Goal: Complete application form: Complete application form

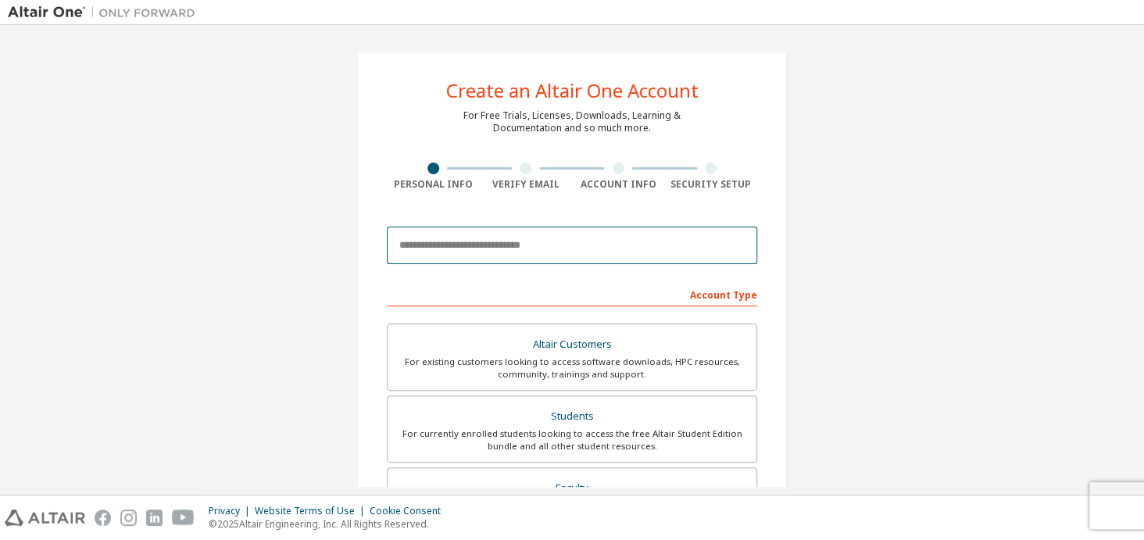
click at [523, 249] on input "email" at bounding box center [572, 246] width 371 height 38
drag, startPoint x: 503, startPoint y: 245, endPoint x: 463, endPoint y: 249, distance: 40.0
click at [463, 249] on input "**********" at bounding box center [572, 246] width 371 height 38
paste input "*****"
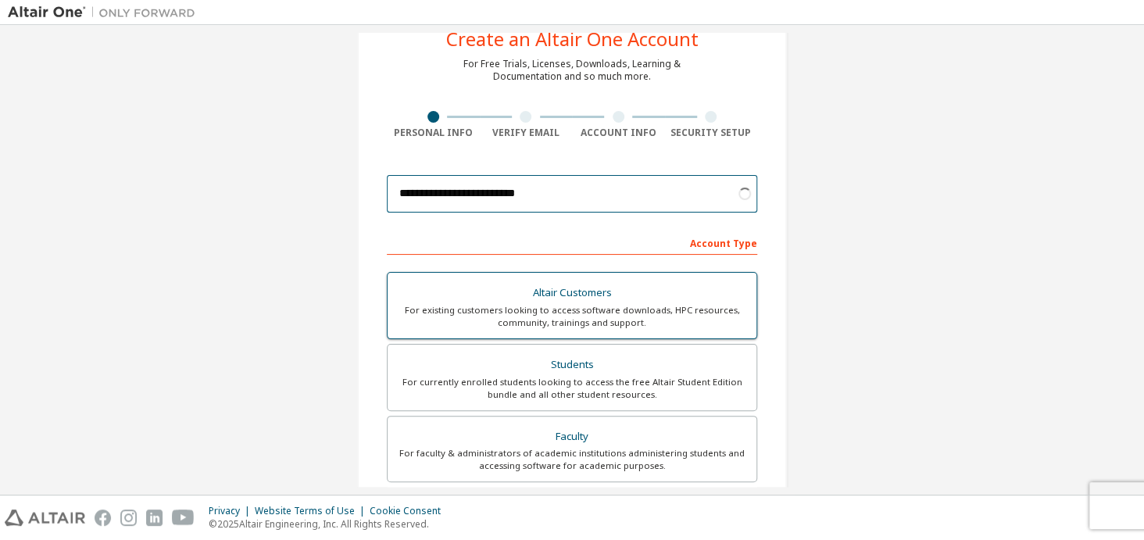
scroll to position [77, 0]
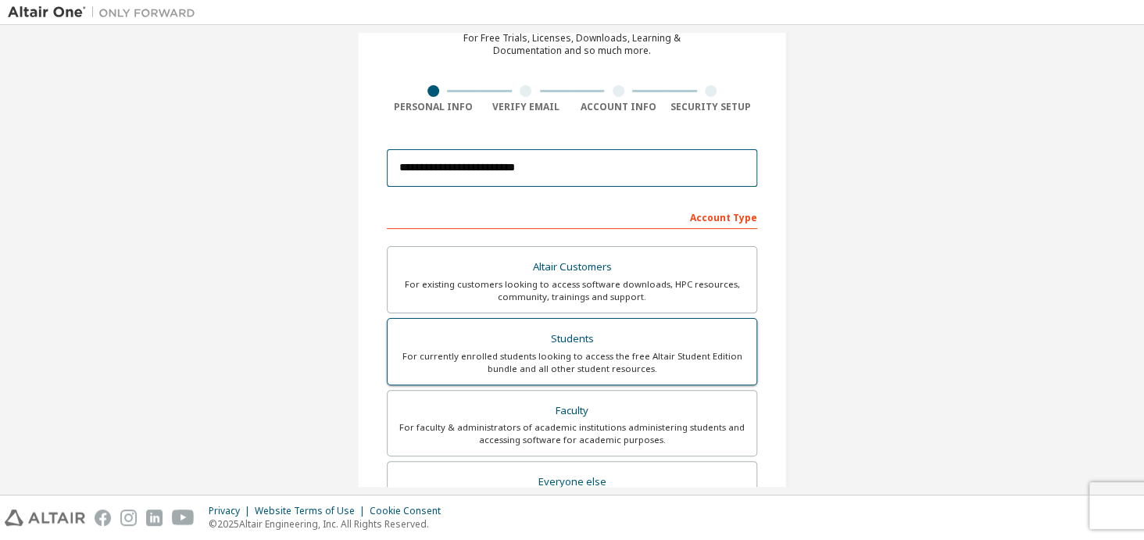
type input "**********"
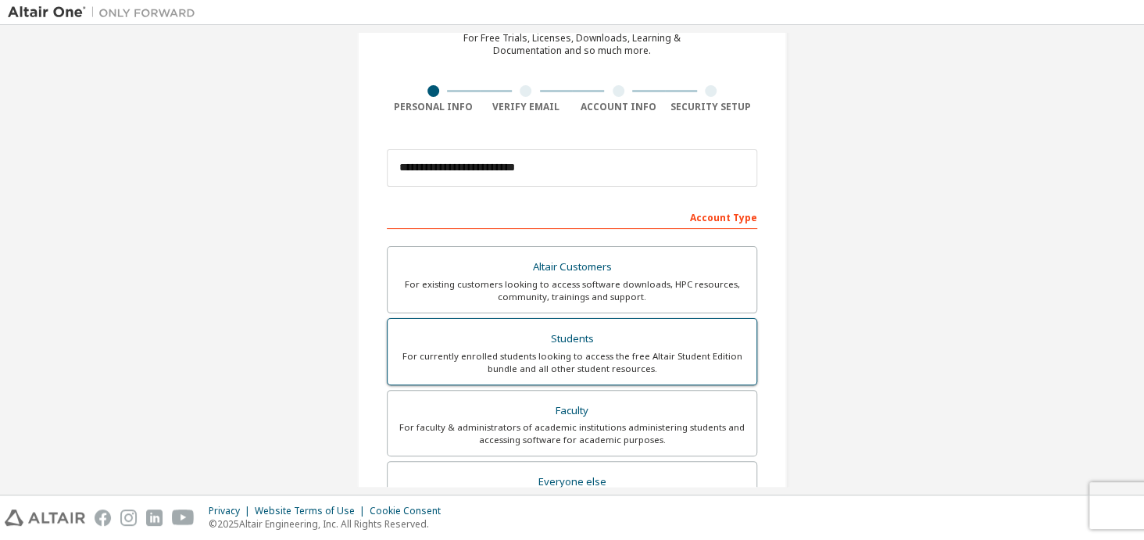
click at [597, 346] on div "Students" at bounding box center [572, 339] width 350 height 22
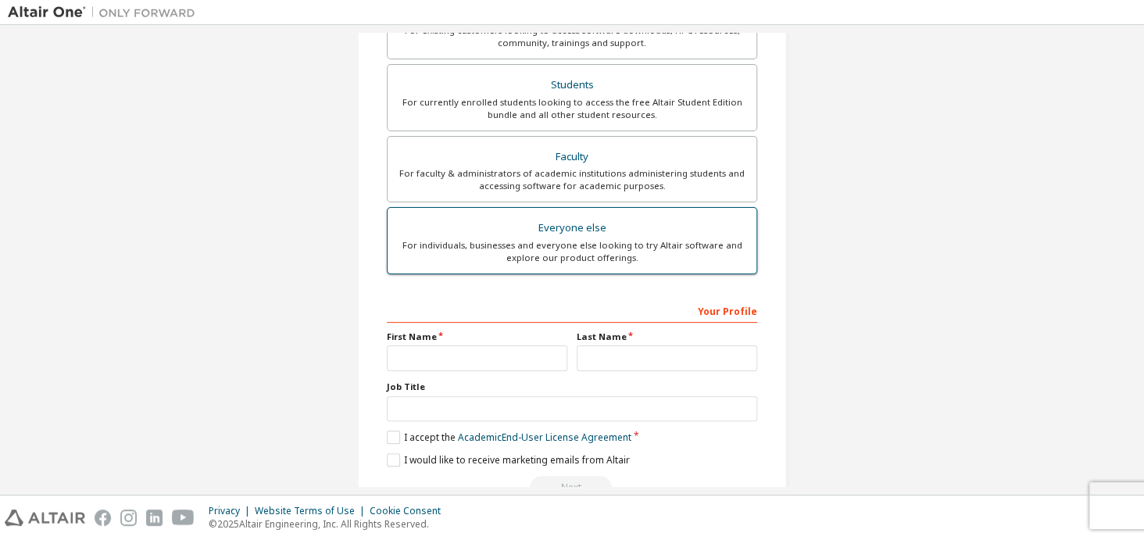
scroll to position [370, 0]
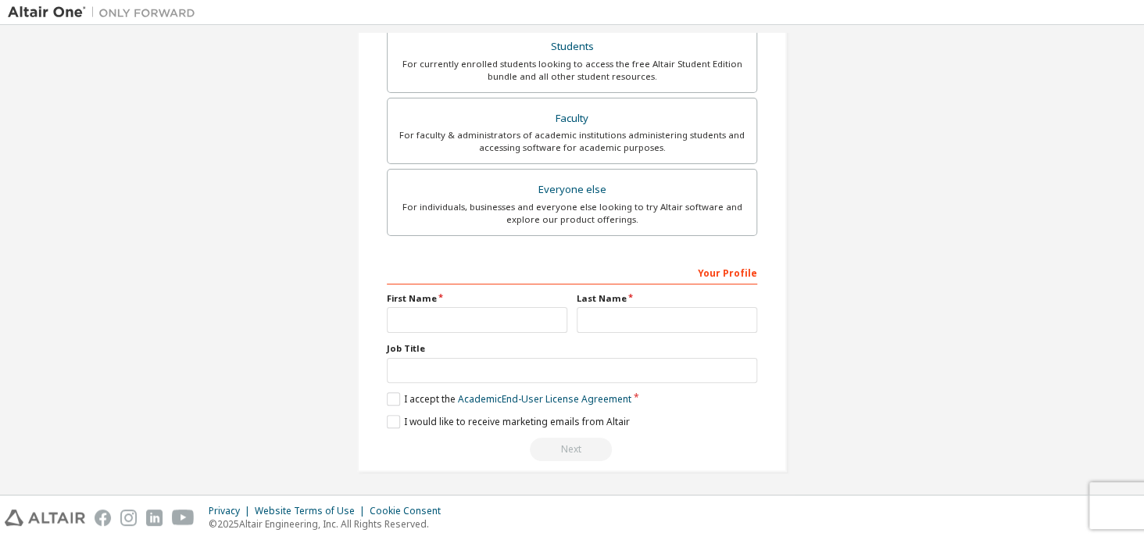
click at [572, 303] on div "Last Name" at bounding box center [667, 312] width 190 height 41
click at [565, 317] on div "First Name" at bounding box center [477, 312] width 190 height 41
click at [556, 323] on input "text" at bounding box center [477, 320] width 181 height 26
type input "*********"
click at [596, 314] on input "text" at bounding box center [667, 320] width 181 height 26
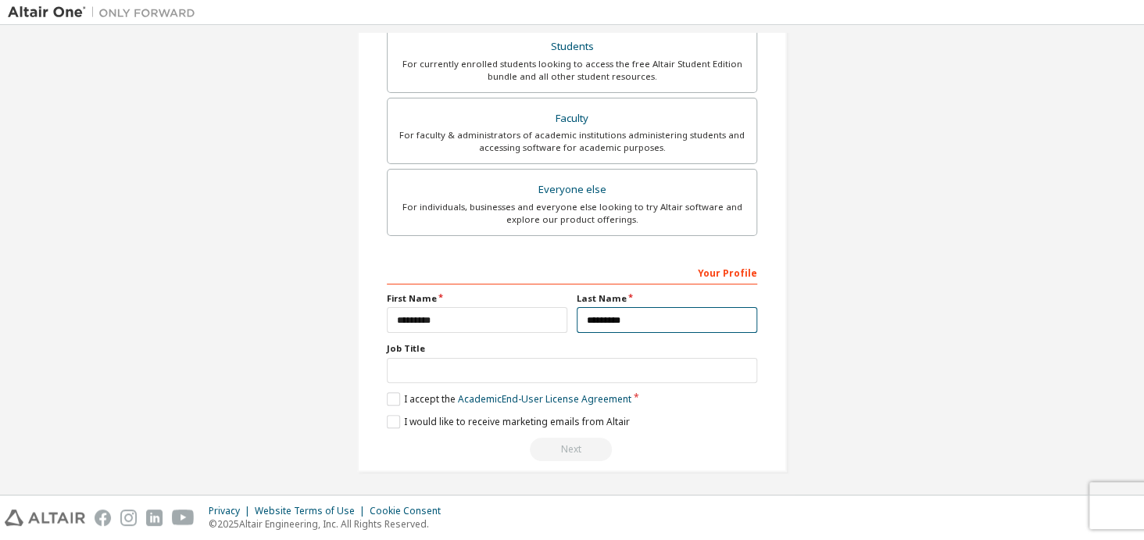
type input "*********"
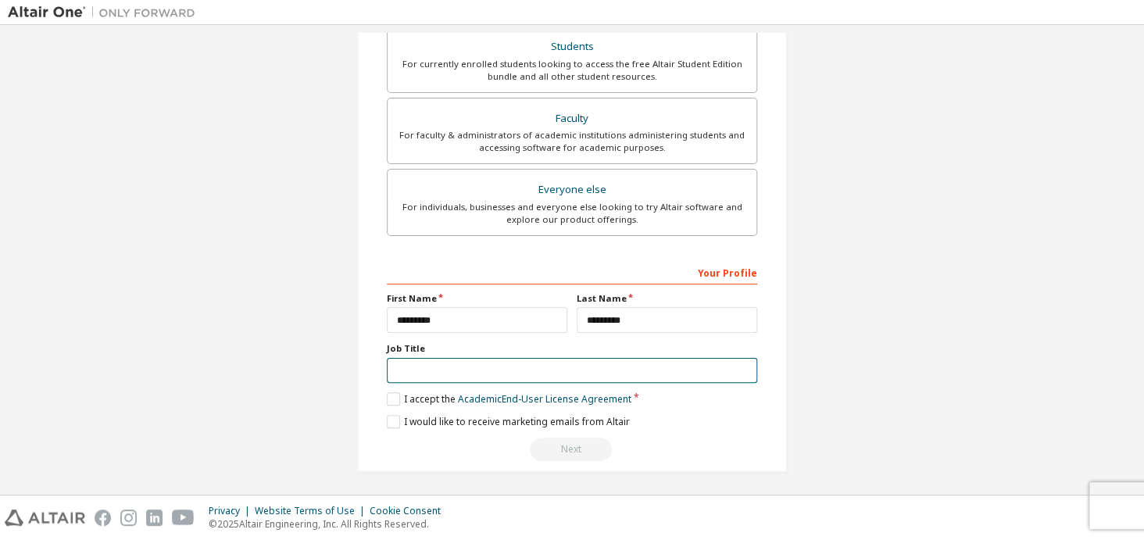
click at [525, 372] on input "text" at bounding box center [572, 371] width 371 height 26
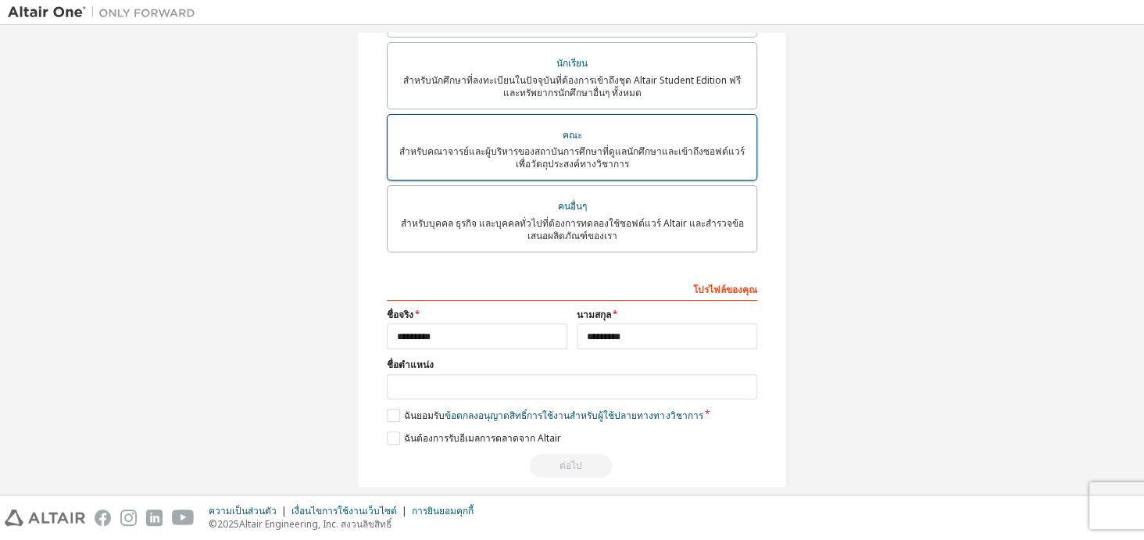
scroll to position [387, 0]
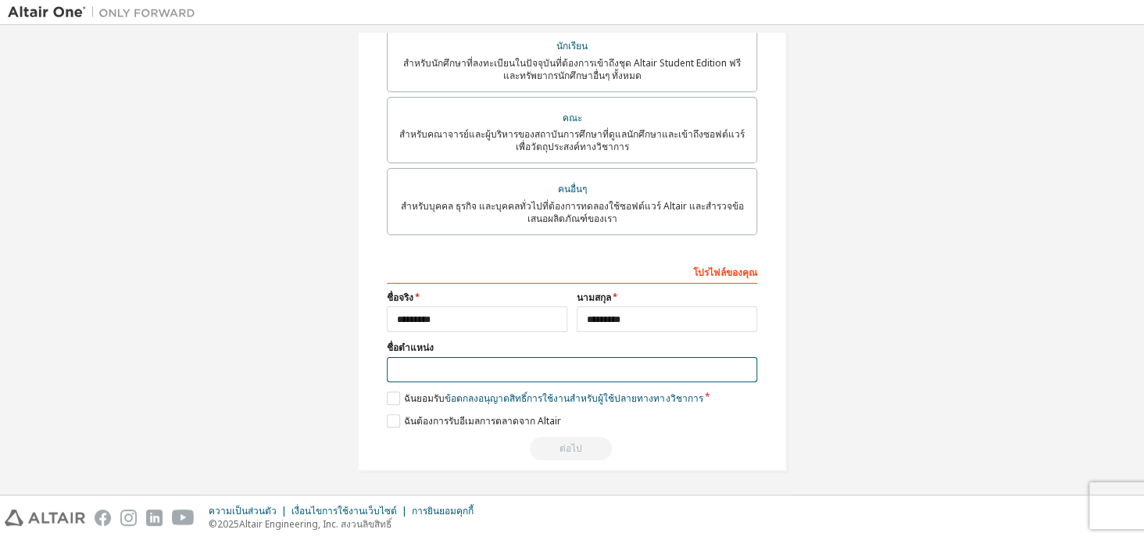
click at [399, 377] on input "text" at bounding box center [572, 370] width 371 height 26
type input "*"
click at [398, 396] on label "ฉันยอมรับ ข้อตกลงอนุญาตสิทธิ์การใช้งานสำหรับผู้ใช้ปลายทาง ทางวิชาการ" at bounding box center [545, 398] width 316 height 13
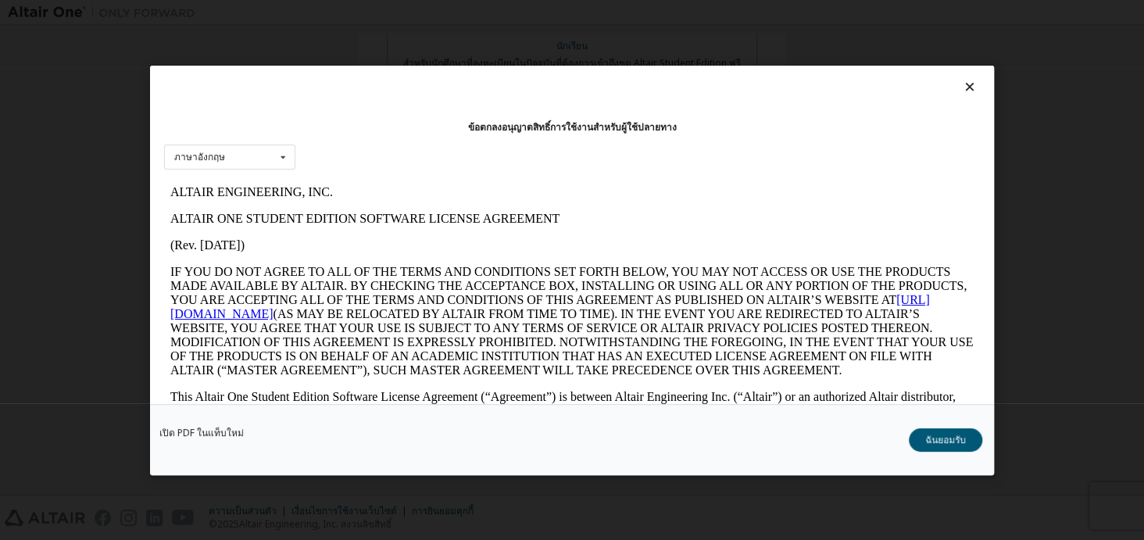
scroll to position [0, 0]
click at [953, 87] on div at bounding box center [572, 91] width 816 height 22
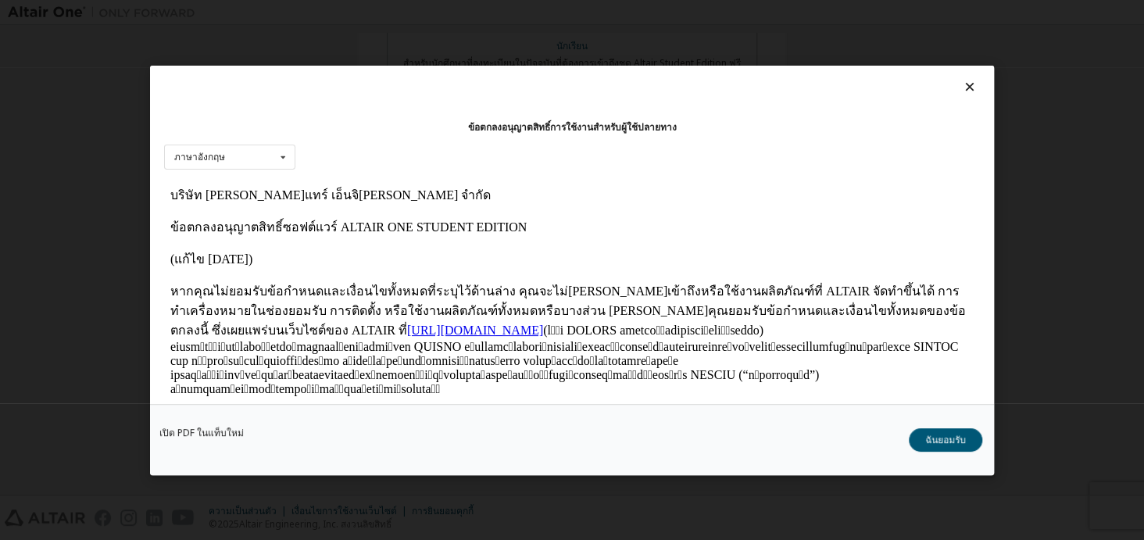
click at [953, 87] on div at bounding box center [572, 91] width 816 height 22
click at [962, 87] on icon at bounding box center [970, 87] width 16 height 14
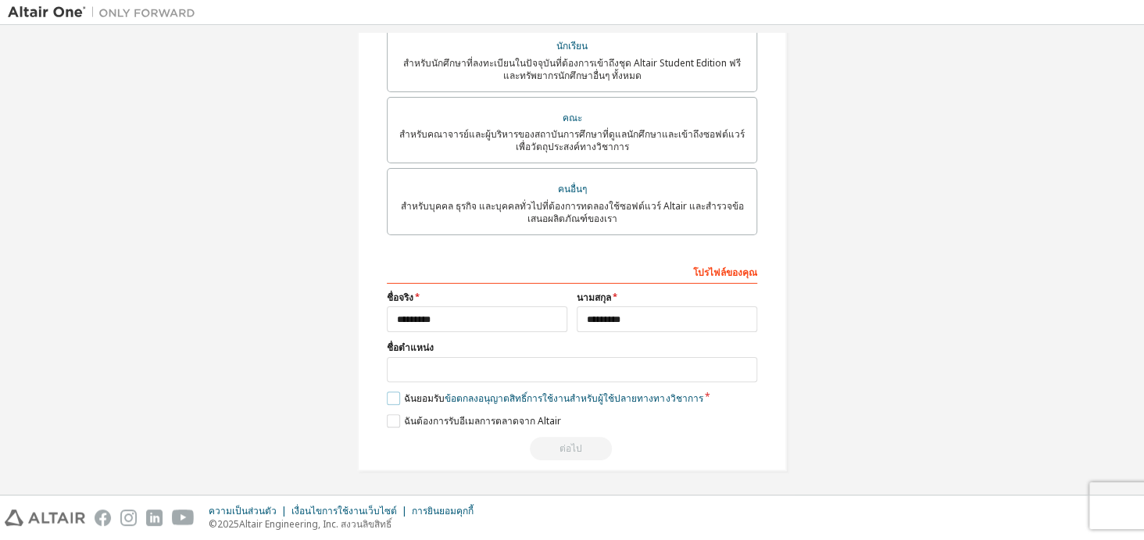
click at [396, 399] on label "ฉันยอมรับ ข้อตกลงอนุญาตสิทธิ์การใช้งานสำหรับผู้ใช้ปลายทาง ทางวิชาการ" at bounding box center [545, 398] width 316 height 13
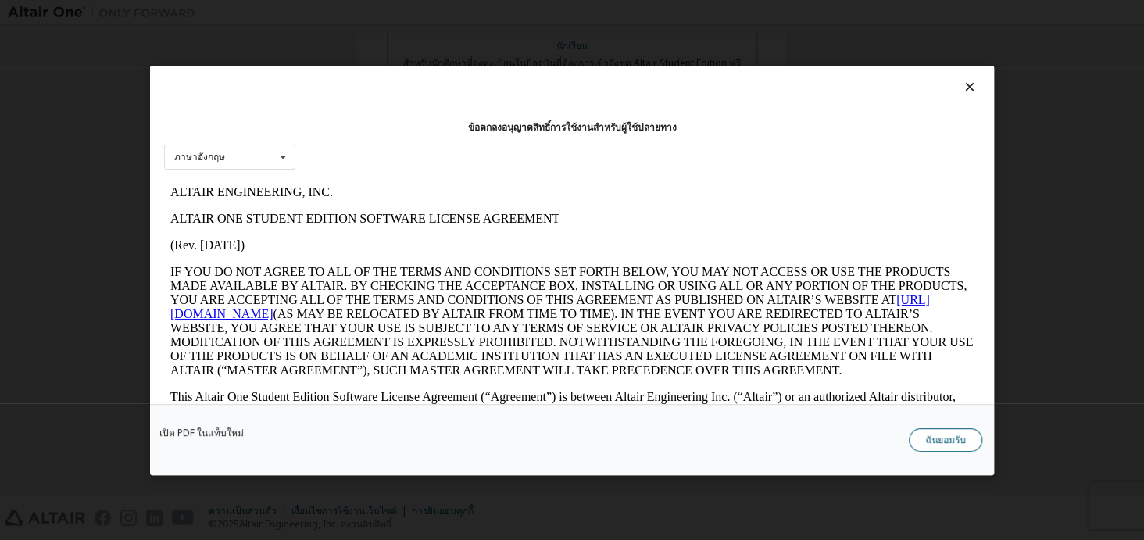
click at [933, 437] on font "ฉันยอมรับ" at bounding box center [946, 438] width 41 height 13
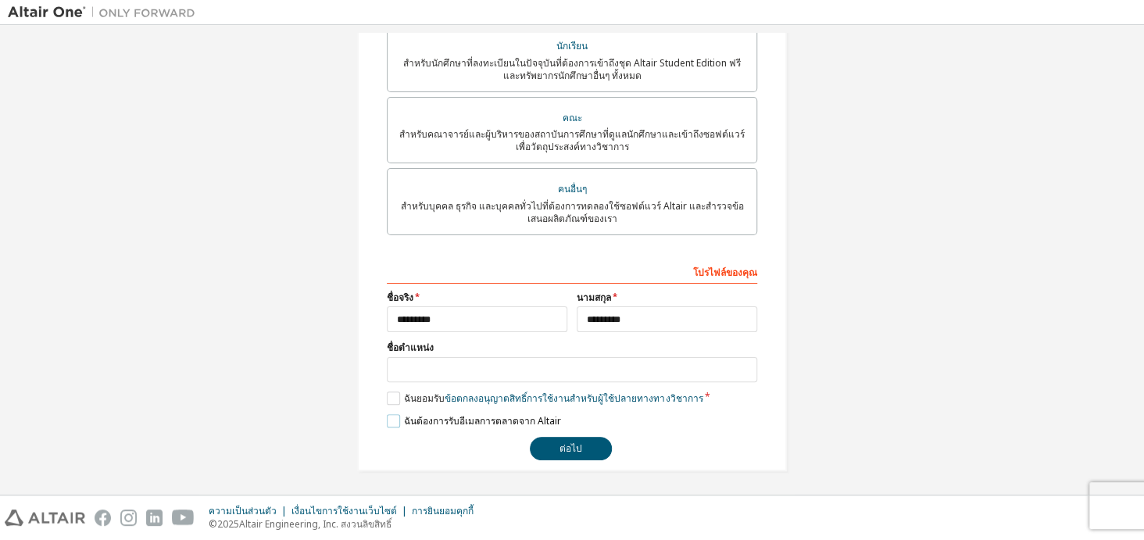
click at [392, 422] on label "ฉันต้องการรับอีเมลการตลาดจาก Altair" at bounding box center [474, 420] width 174 height 13
click at [387, 420] on label "ฉันต้องการรับอีเมลการตลาดจาก Altair" at bounding box center [474, 420] width 174 height 13
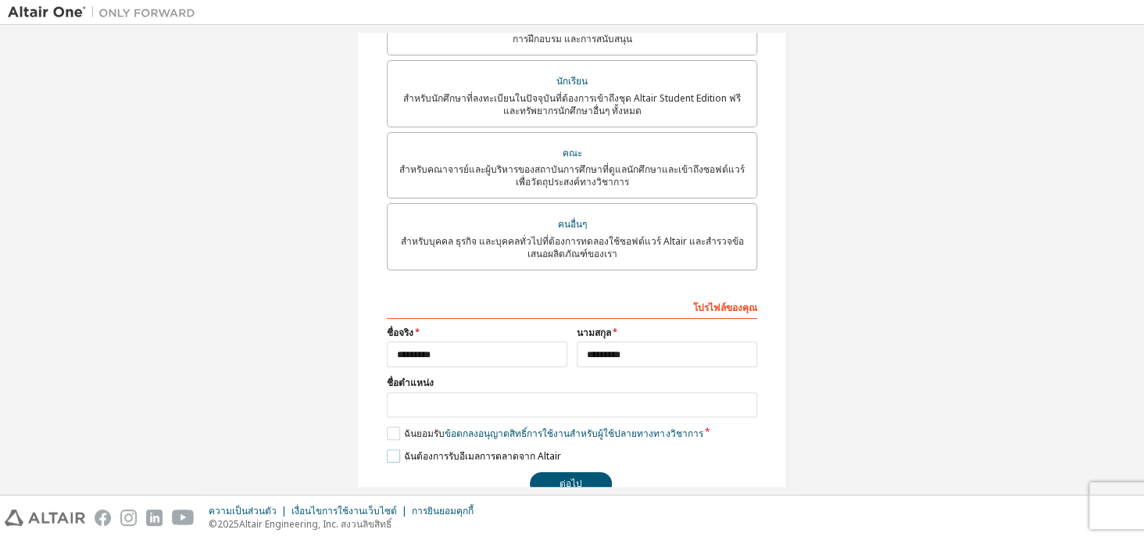
scroll to position [389, 0]
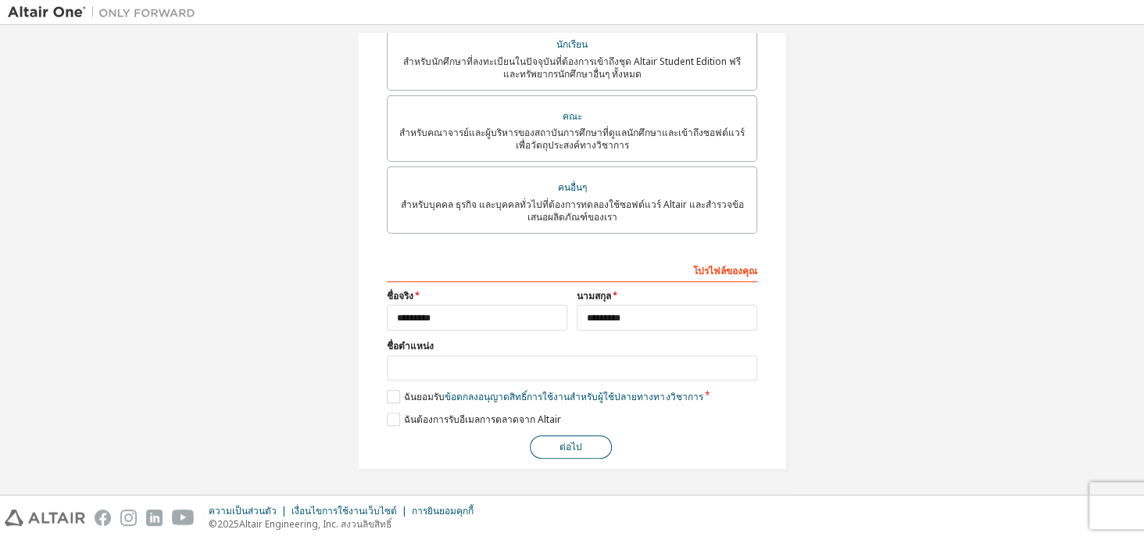
click at [574, 437] on button "ต่อไป" at bounding box center [571, 446] width 82 height 23
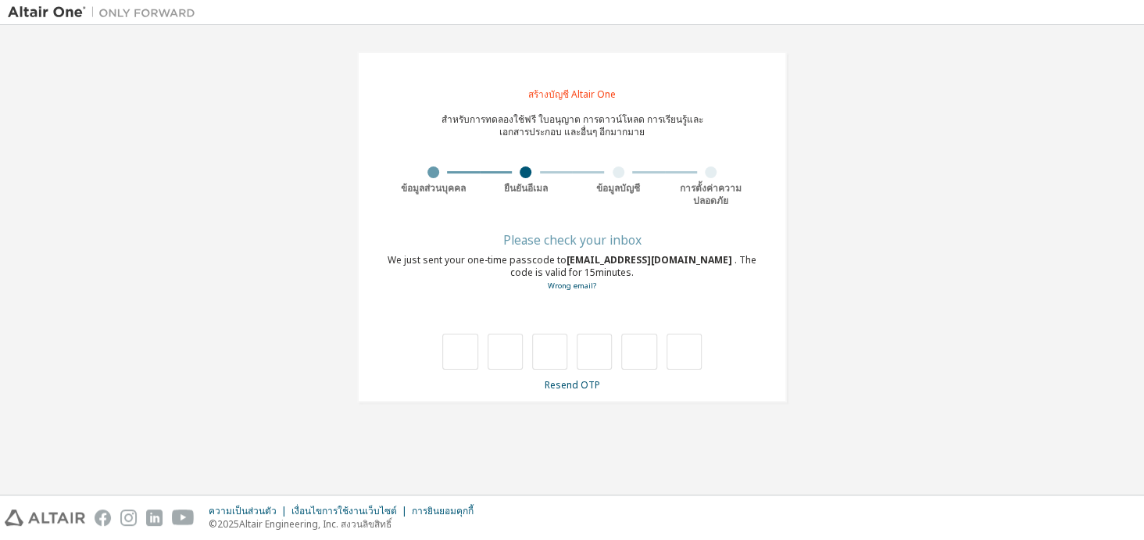
scroll to position [0, 0]
type input "*"
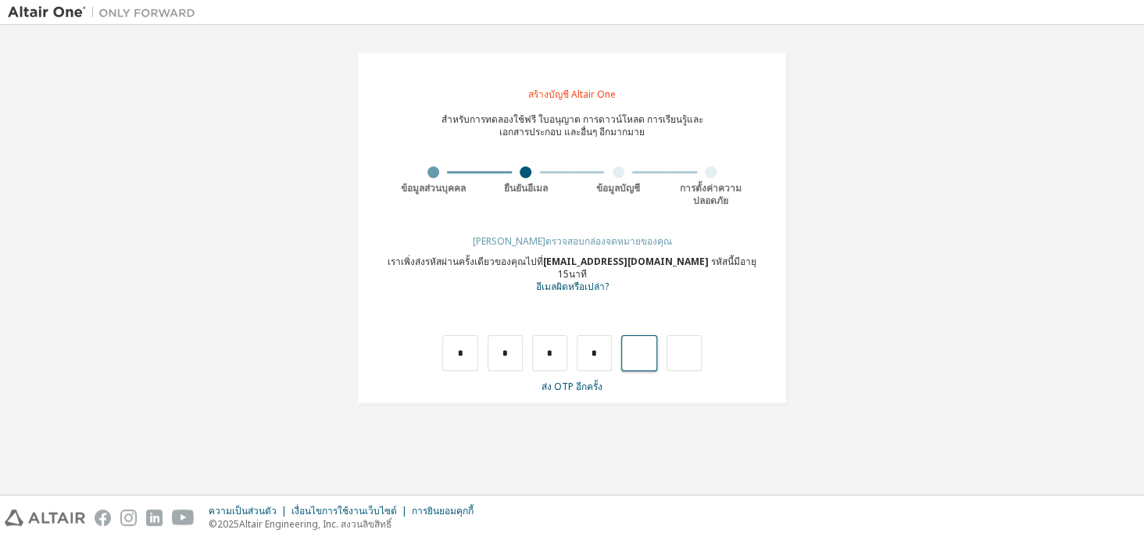
type input "*"
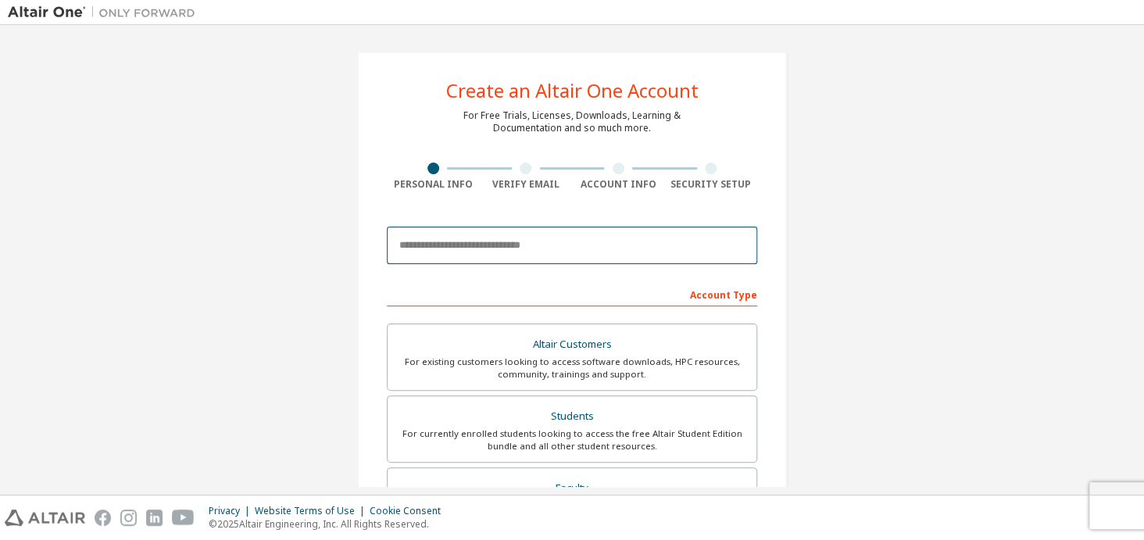
click at [644, 259] on input "email" at bounding box center [572, 246] width 371 height 38
type input "**********"
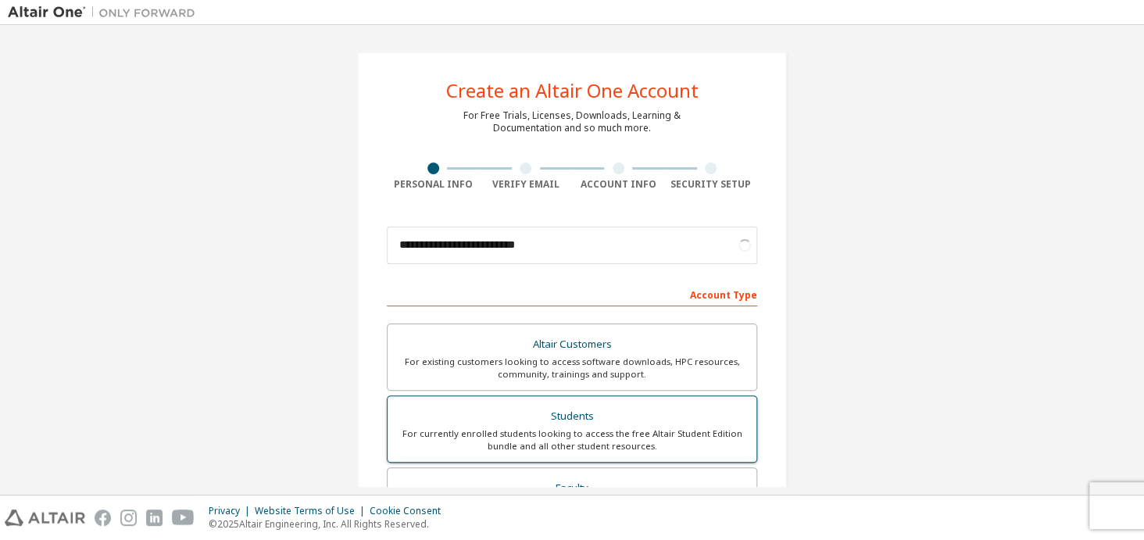
click at [553, 414] on div "Students" at bounding box center [572, 417] width 350 height 22
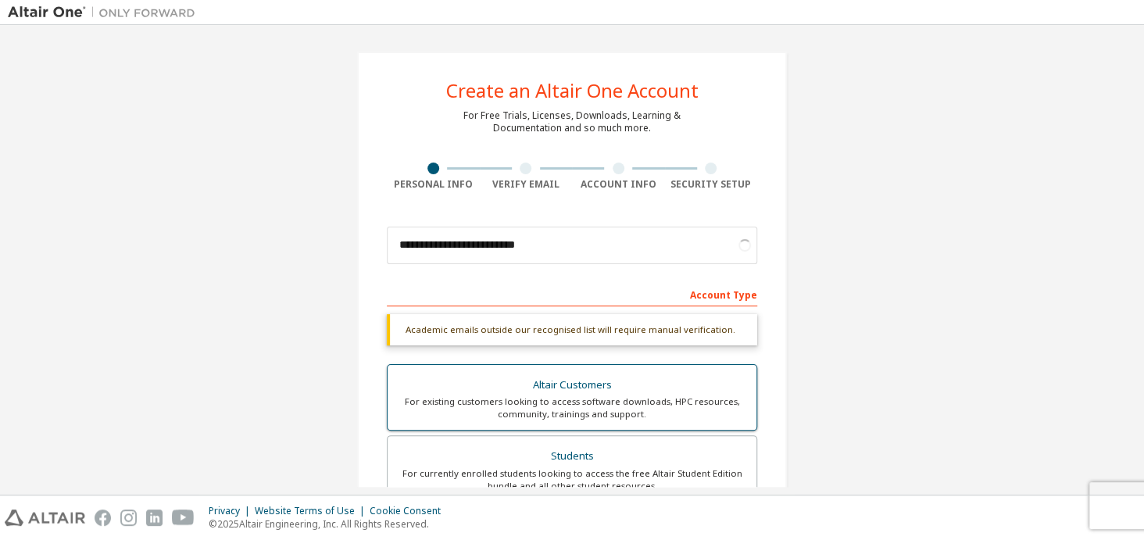
scroll to position [156, 0]
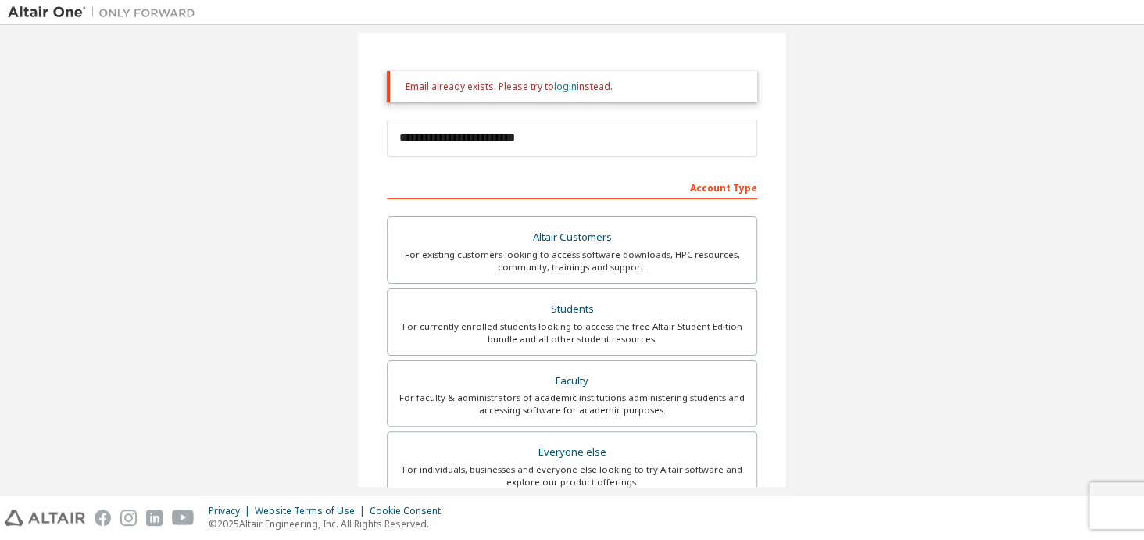
click at [557, 84] on link "login" at bounding box center [565, 86] width 23 height 13
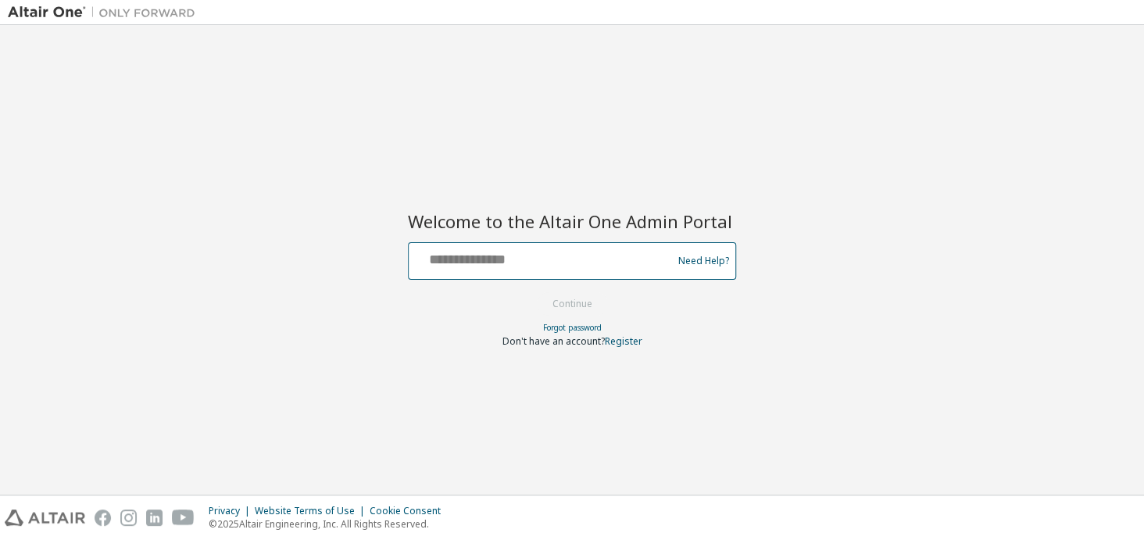
click at [530, 264] on input "text" at bounding box center [543, 257] width 256 height 23
type input "**********"
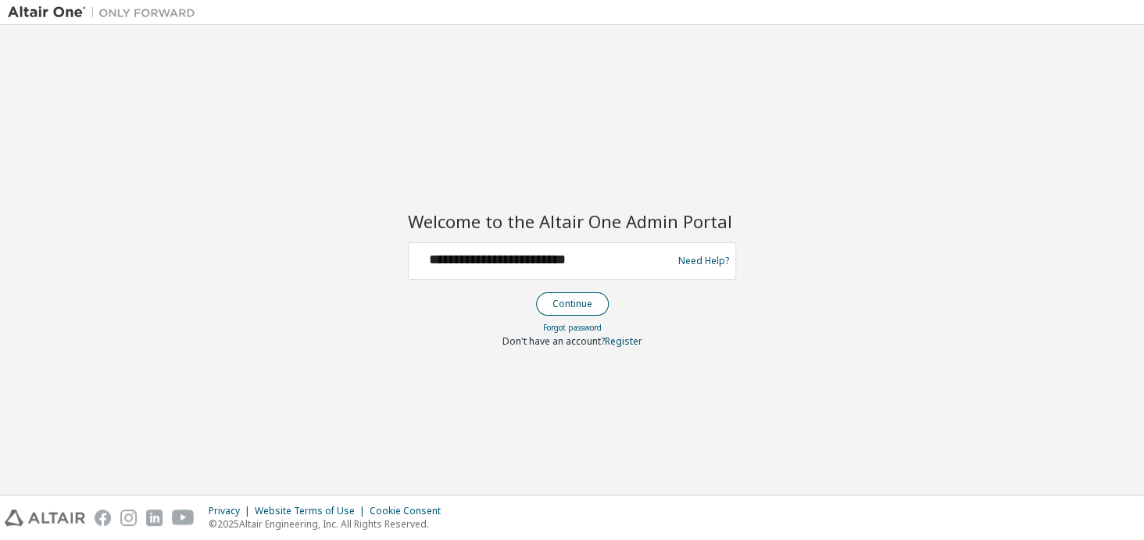
click at [576, 299] on button "Continue" at bounding box center [572, 303] width 73 height 23
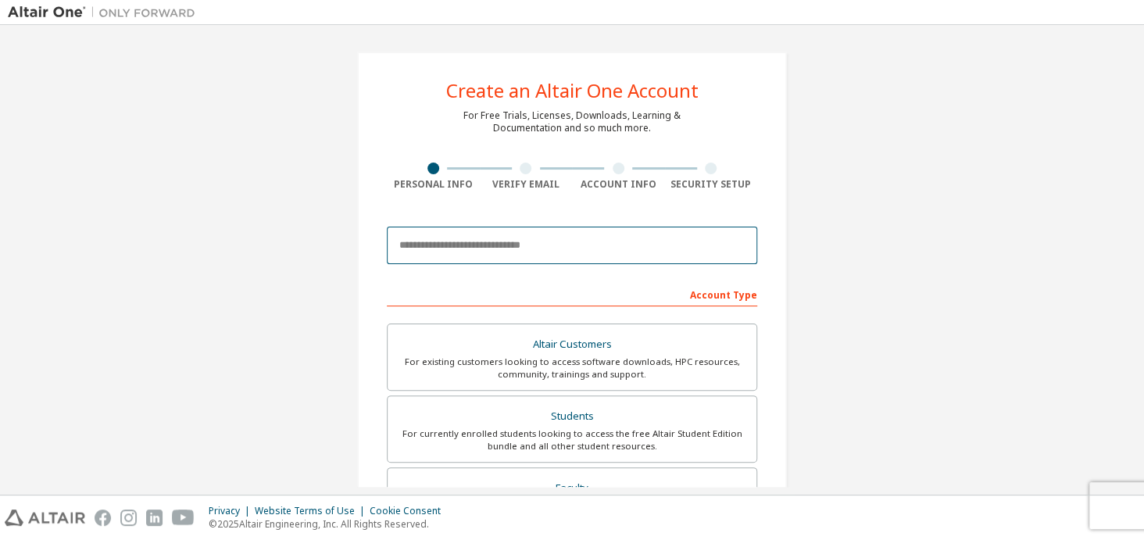
click at [491, 257] on input "email" at bounding box center [572, 246] width 371 height 38
type input "**********"
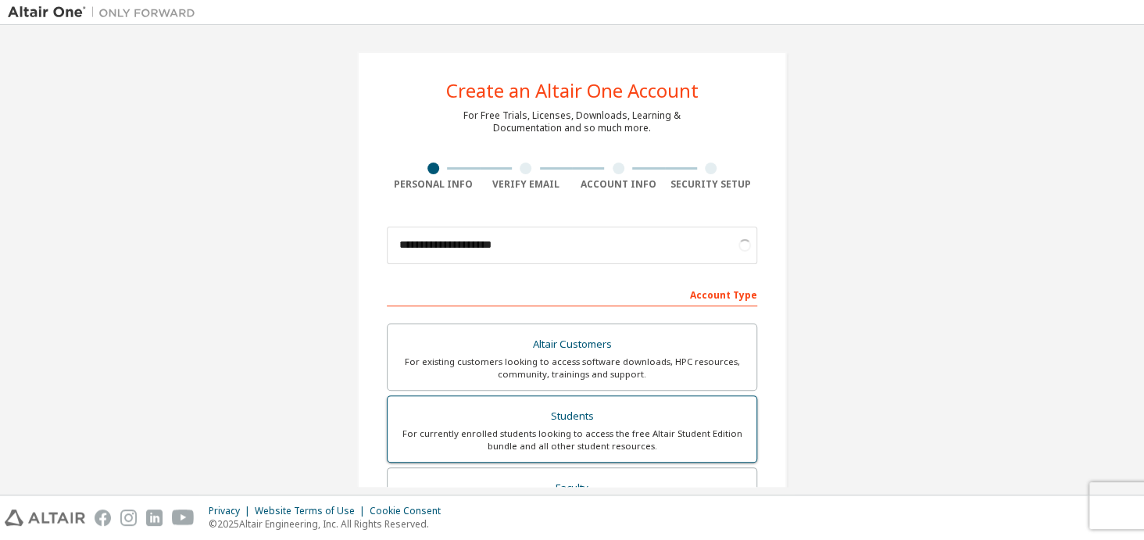
click at [525, 417] on div "Students" at bounding box center [572, 417] width 350 height 22
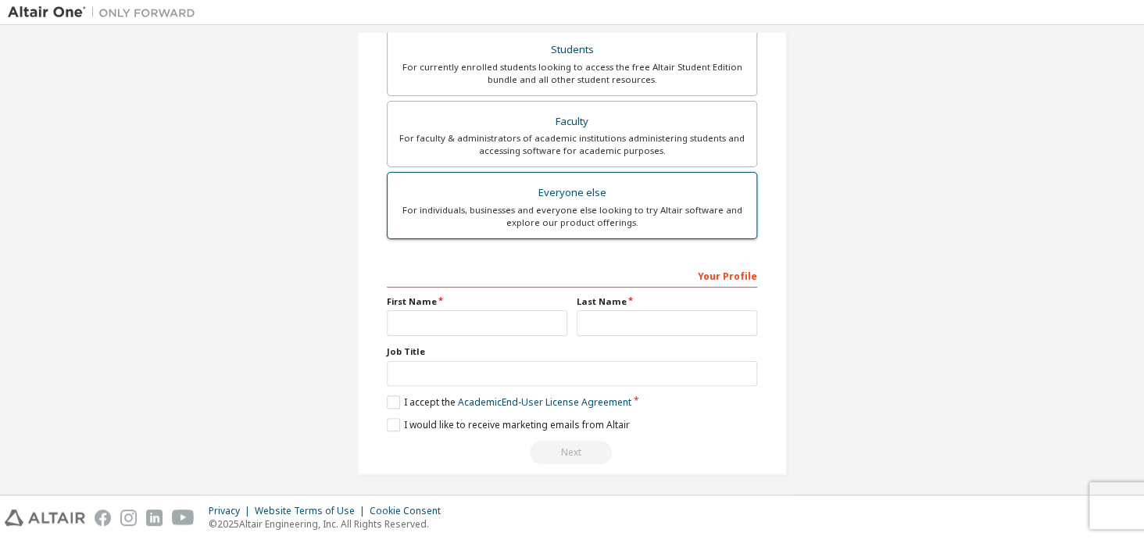
scroll to position [370, 0]
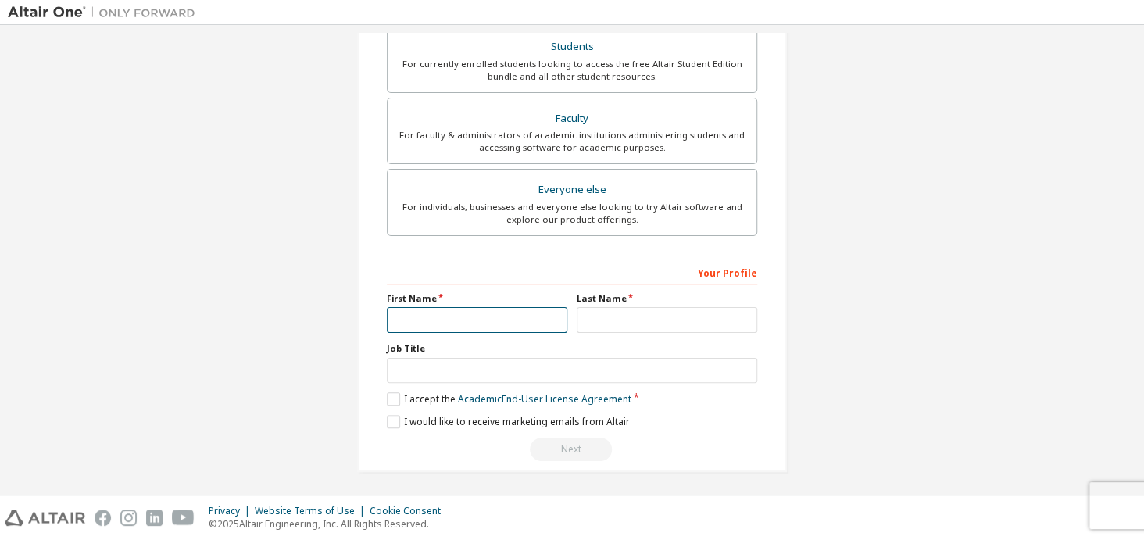
click at [472, 320] on input "text" at bounding box center [477, 320] width 181 height 26
type input "*********"
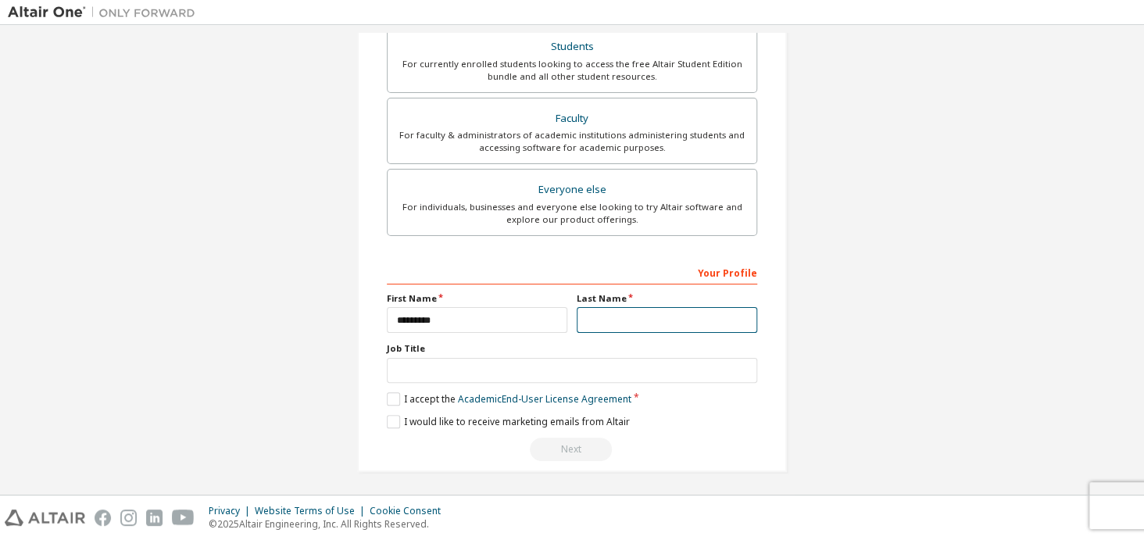
click at [611, 321] on input "text" at bounding box center [667, 320] width 181 height 26
type input "*********"
click at [399, 396] on label "I accept the Academic End-User License Agreement" at bounding box center [509, 398] width 245 height 13
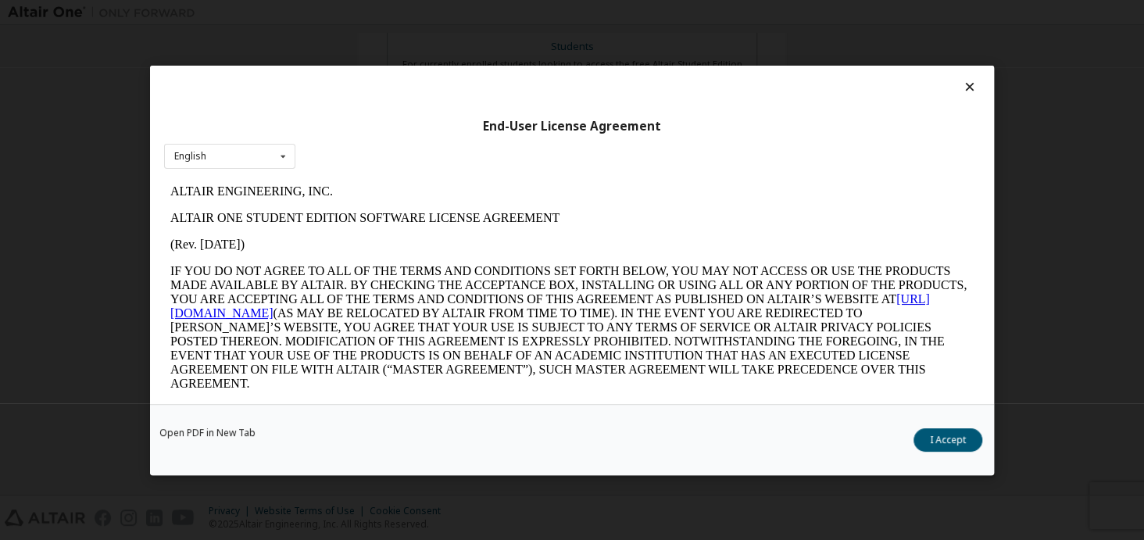
scroll to position [0, 0]
click at [945, 445] on button "I Accept" at bounding box center [948, 439] width 69 height 23
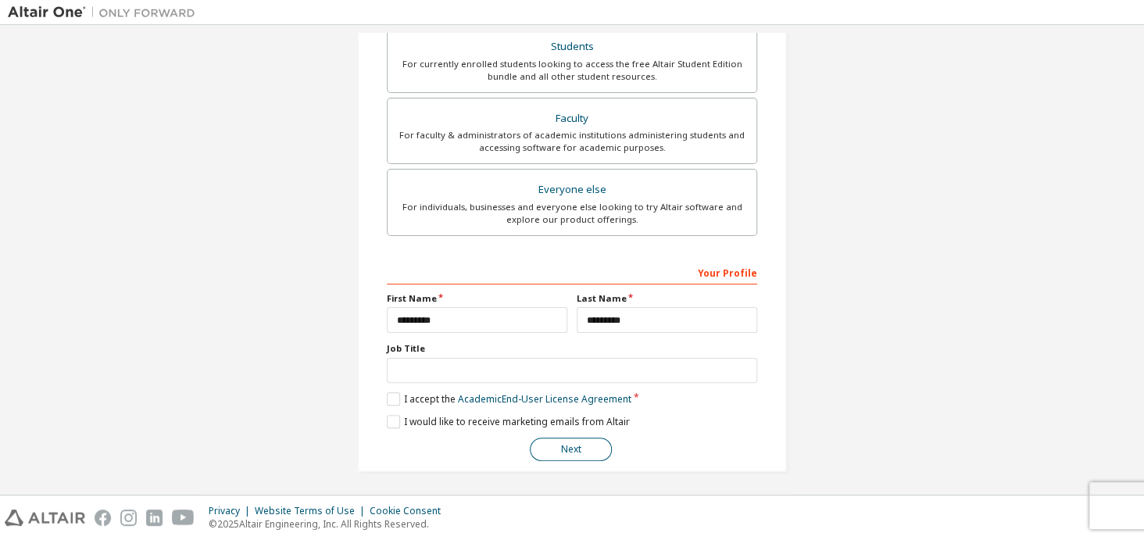
click at [578, 446] on button "Next" at bounding box center [571, 449] width 82 height 23
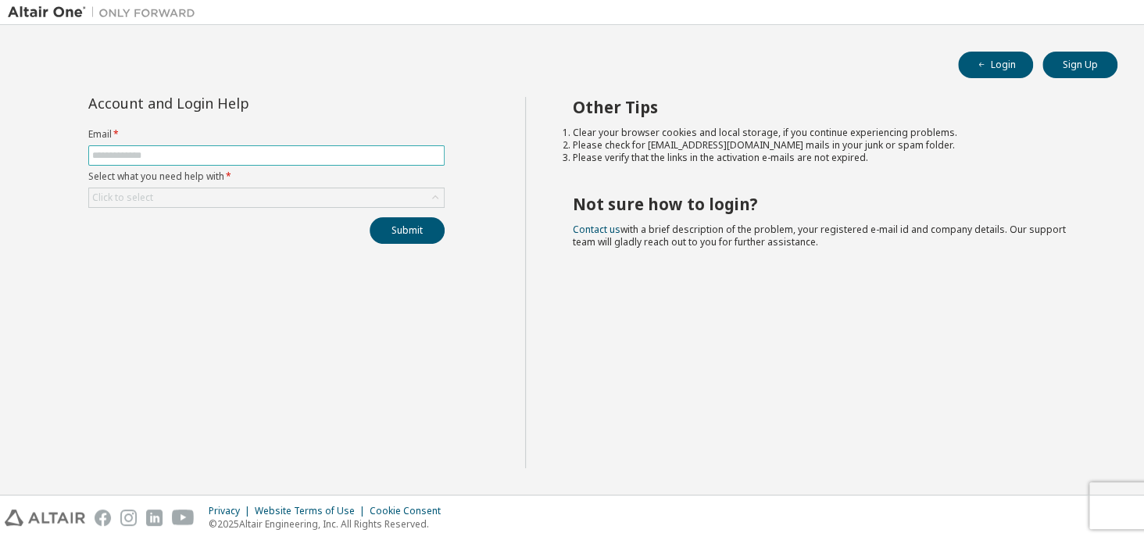
click at [253, 157] on input "text" at bounding box center [266, 155] width 349 height 13
type input "**********"
click at [218, 202] on div "Click to select" at bounding box center [266, 197] width 355 height 19
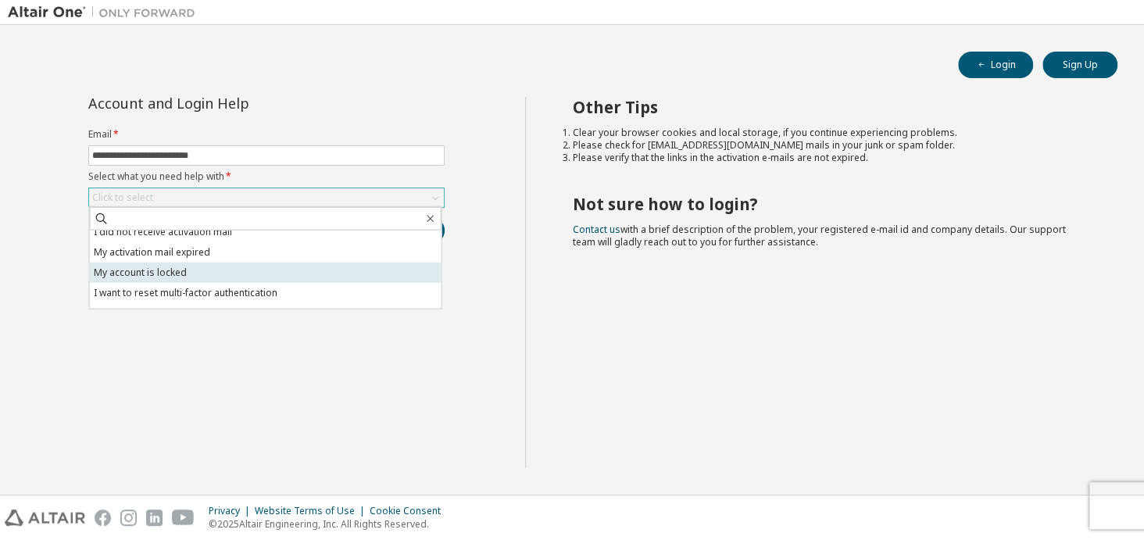
scroll to position [44, 0]
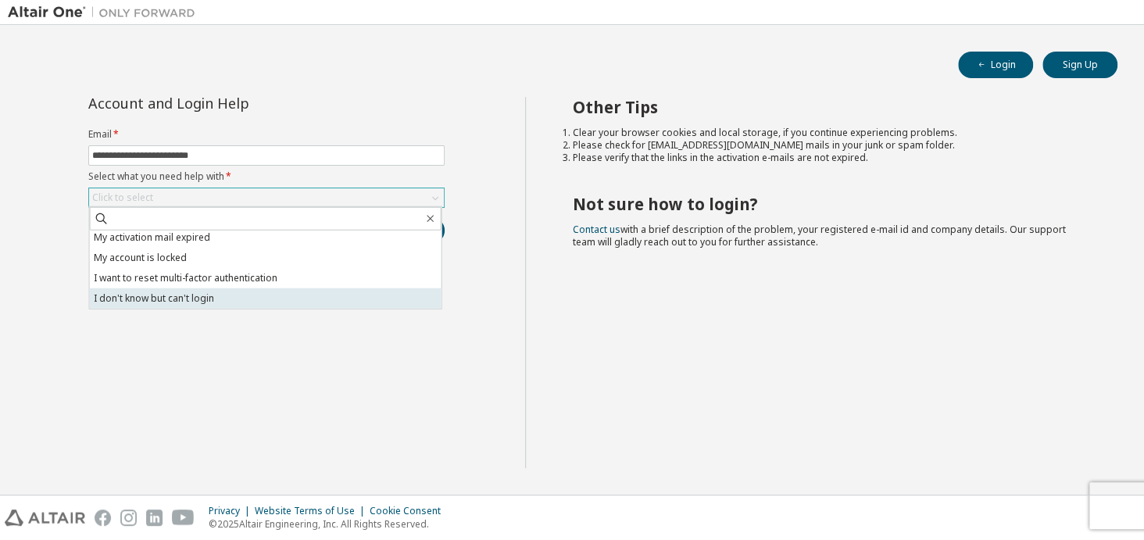
click at [220, 297] on li "I don't know but can't login" at bounding box center [266, 298] width 352 height 20
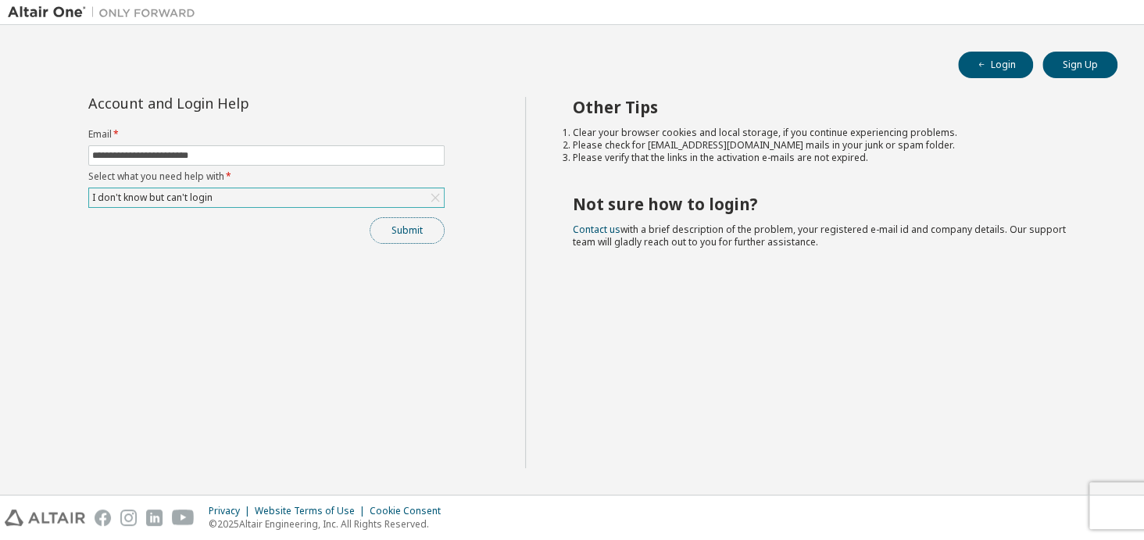
click at [403, 228] on button "Submit" at bounding box center [407, 230] width 75 height 27
